Goal: Navigation & Orientation: Find specific page/section

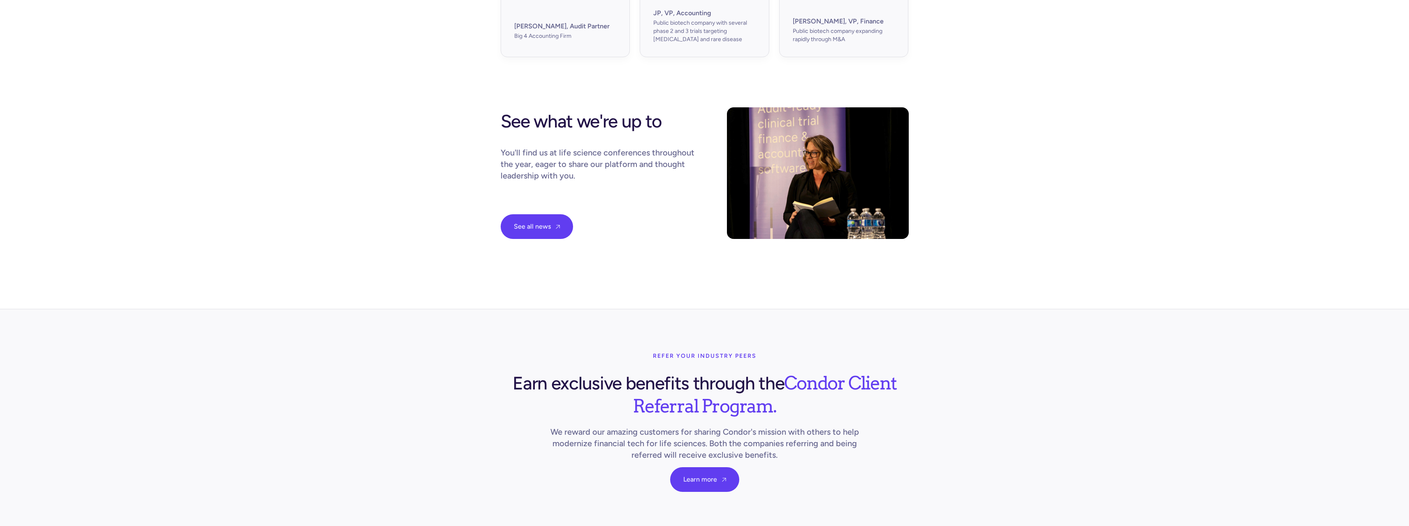
scroll to position [2835, 0]
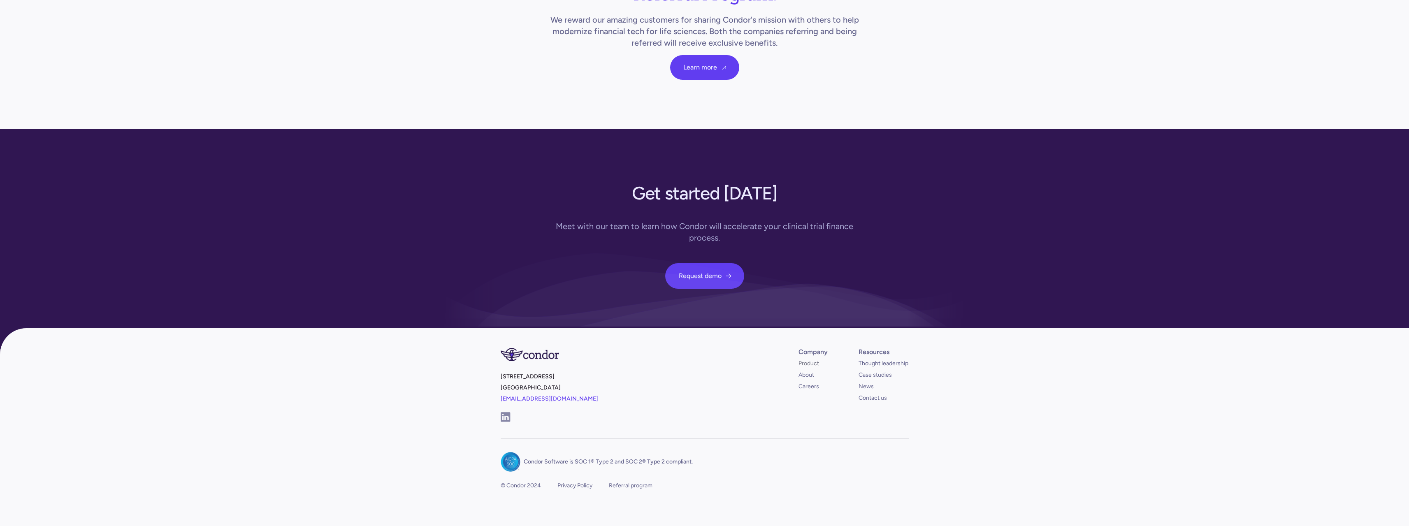
click at [801, 360] on link "Product" at bounding box center [809, 364] width 21 height 8
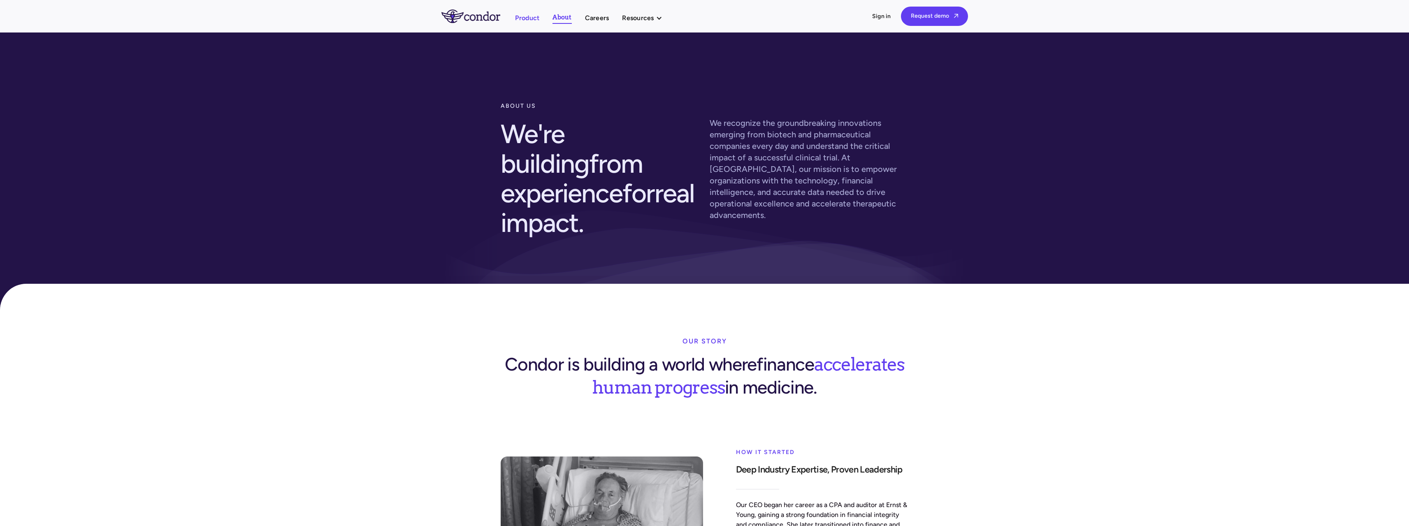
click at [519, 18] on link "Product" at bounding box center [527, 17] width 25 height 11
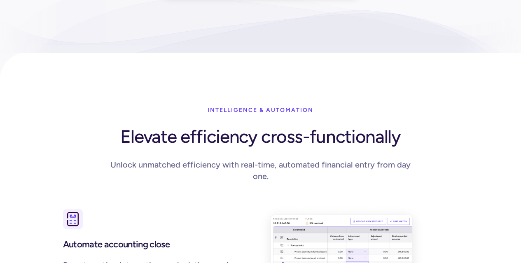
scroll to position [370, 0]
